Goal: Transaction & Acquisition: Purchase product/service

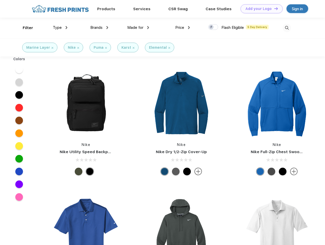
click at [259, 9] on link "Add your Logo Design Tool" at bounding box center [261, 8] width 42 height 9
click at [0, 0] on div "Design Tool" at bounding box center [0, 0] width 0 height 0
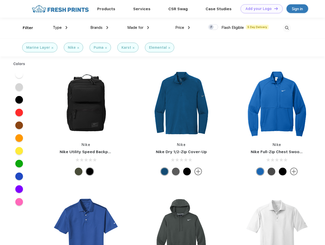
click at [273, 8] on link "Add your Logo Design Tool" at bounding box center [261, 8] width 42 height 9
click at [24, 28] on div "Filter" at bounding box center [28, 28] width 10 height 6
click at [60, 28] on span "Type" at bounding box center [57, 27] width 9 height 5
click at [99, 28] on span "Brands" at bounding box center [96, 27] width 12 height 5
click at [138, 28] on span "Made for" at bounding box center [135, 27] width 16 height 5
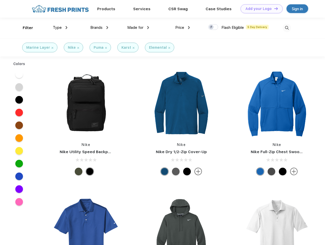
click at [182, 28] on span "Price" at bounding box center [179, 27] width 9 height 5
click at [213, 27] on div at bounding box center [213, 27] width 10 height 6
click at [211, 27] on input "checkbox" at bounding box center [209, 25] width 3 height 3
click at [286, 28] on img at bounding box center [286, 28] width 8 height 8
